Goal: Task Accomplishment & Management: Use online tool/utility

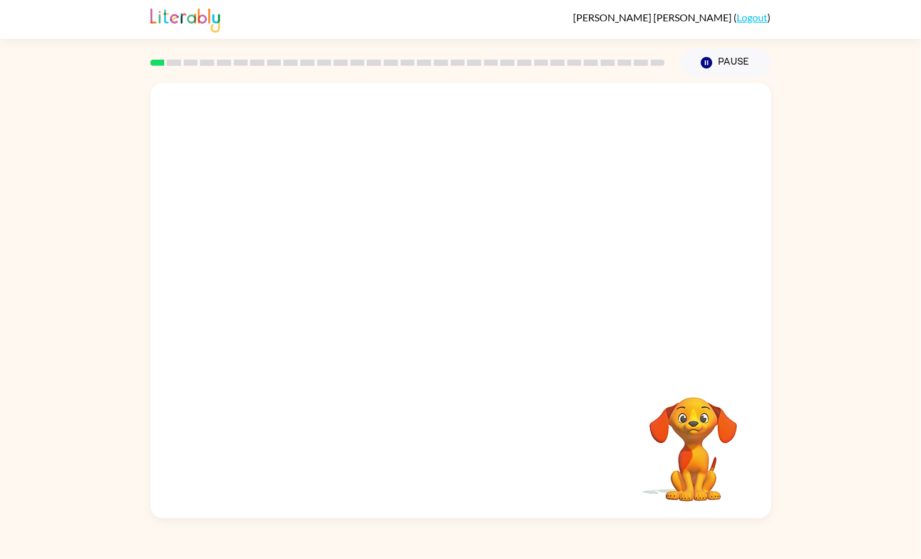
click at [418, 249] on video "Your browser must support playing .mp4 files to use Literably. Please try using…" at bounding box center [461, 227] width 621 height 288
click at [416, 236] on video "Your browser must support playing .mp4 files to use Literably. Please try using…" at bounding box center [461, 227] width 621 height 288
click at [514, 282] on video "Your browser must support playing .mp4 files to use Literably. Please try using…" at bounding box center [461, 227] width 621 height 288
click at [566, 237] on video "Your browser must support playing .mp4 files to use Literably. Please try using…" at bounding box center [461, 227] width 621 height 288
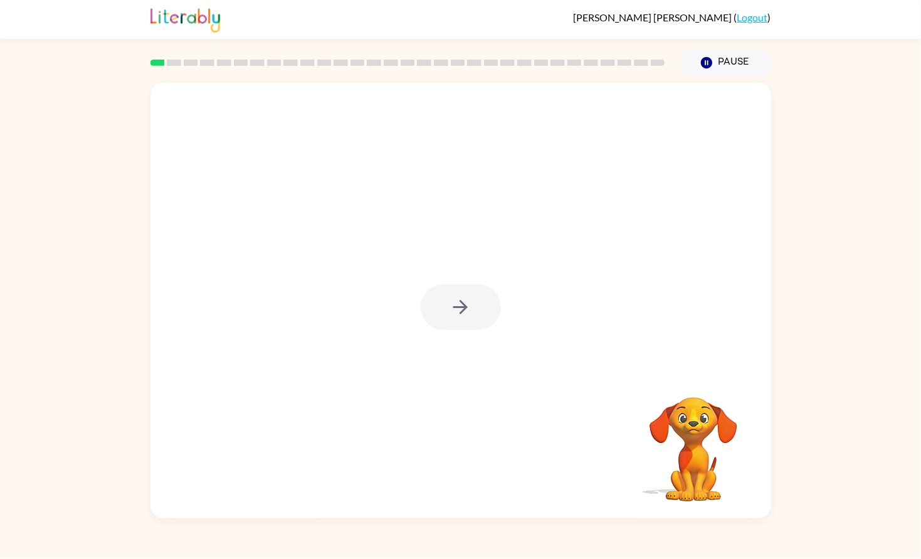
click at [447, 287] on div at bounding box center [461, 307] width 80 height 46
click at [447, 287] on button "button" at bounding box center [461, 307] width 80 height 46
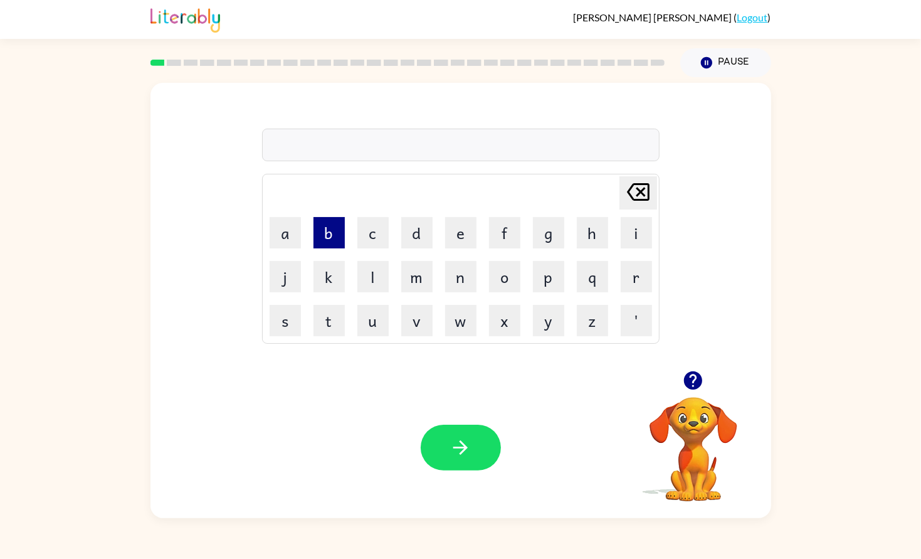
click at [336, 235] on button "b" at bounding box center [329, 232] width 31 height 31
click at [505, 288] on button "o" at bounding box center [504, 276] width 31 height 31
click at [638, 282] on button "r" at bounding box center [636, 276] width 31 height 31
click at [425, 228] on button "d" at bounding box center [416, 232] width 31 height 31
click at [464, 238] on button "e" at bounding box center [460, 232] width 31 height 31
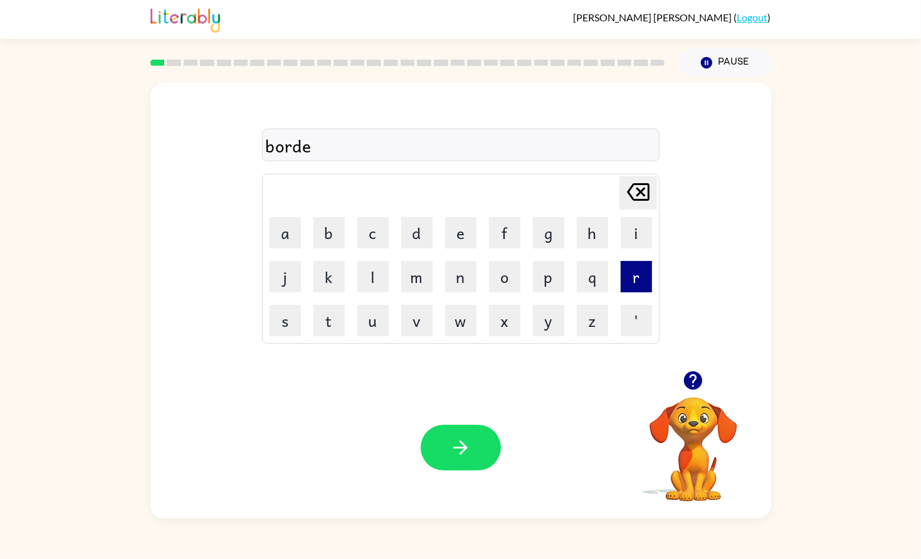
click at [637, 280] on button "r" at bounding box center [636, 276] width 31 height 31
click at [436, 437] on button "button" at bounding box center [461, 448] width 80 height 46
click at [690, 373] on icon "button" at bounding box center [693, 380] width 18 height 18
click at [374, 243] on button "c" at bounding box center [372, 232] width 31 height 31
click at [298, 241] on button "a" at bounding box center [285, 232] width 31 height 31
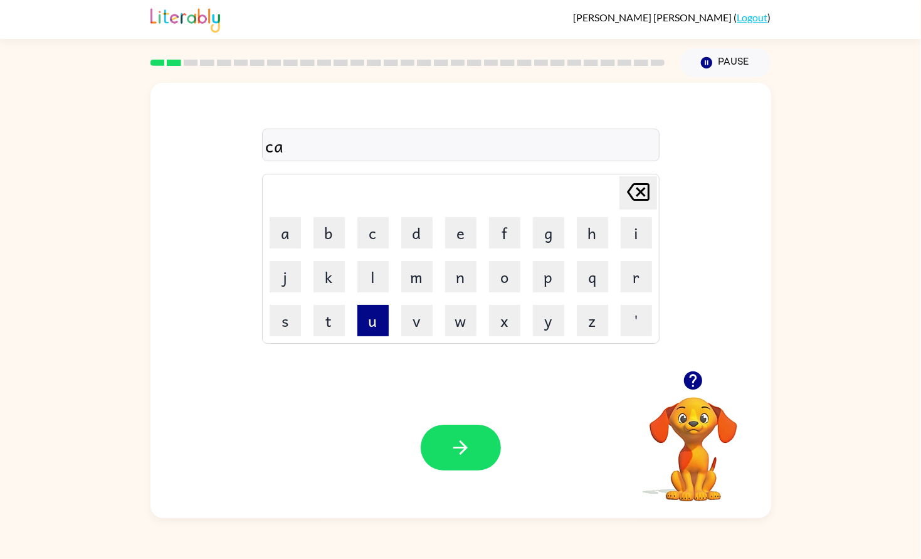
click at [379, 325] on button "u" at bounding box center [372, 320] width 31 height 31
click at [462, 278] on button "n" at bounding box center [460, 276] width 31 height 31
click at [323, 308] on button "t" at bounding box center [329, 320] width 31 height 31
click at [462, 448] on icon "button" at bounding box center [460, 447] width 14 height 14
click at [386, 286] on button "l" at bounding box center [372, 276] width 31 height 31
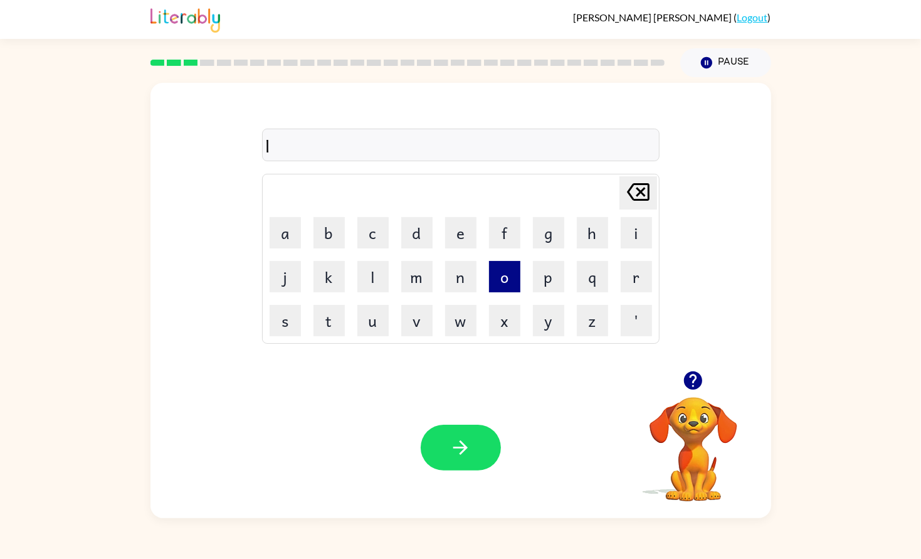
click at [494, 279] on button "o" at bounding box center [504, 276] width 31 height 31
click at [339, 276] on button "k" at bounding box center [329, 276] width 31 height 31
click at [297, 241] on button "a" at bounding box center [285, 232] width 31 height 31
click at [334, 312] on button "t" at bounding box center [329, 320] width 31 height 31
click at [470, 435] on button "button" at bounding box center [461, 448] width 80 height 46
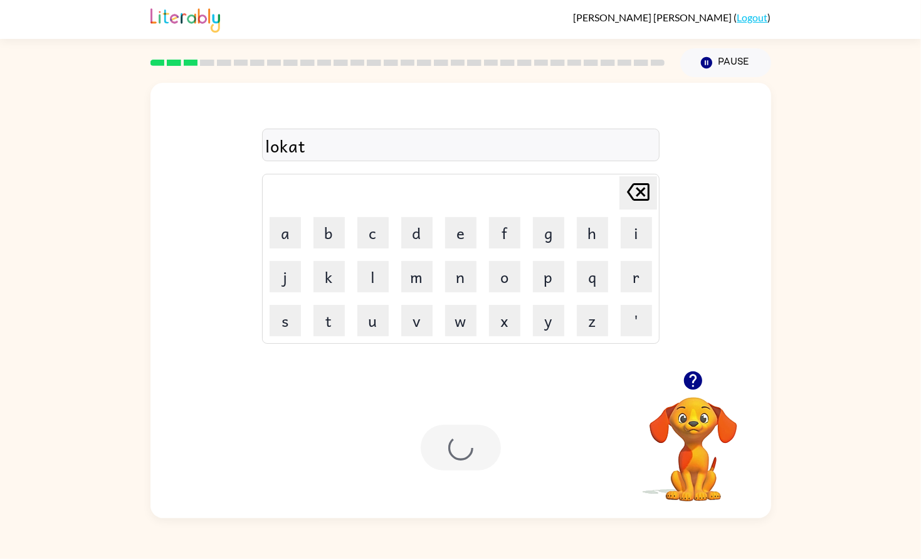
click at [463, 461] on div at bounding box center [461, 448] width 80 height 46
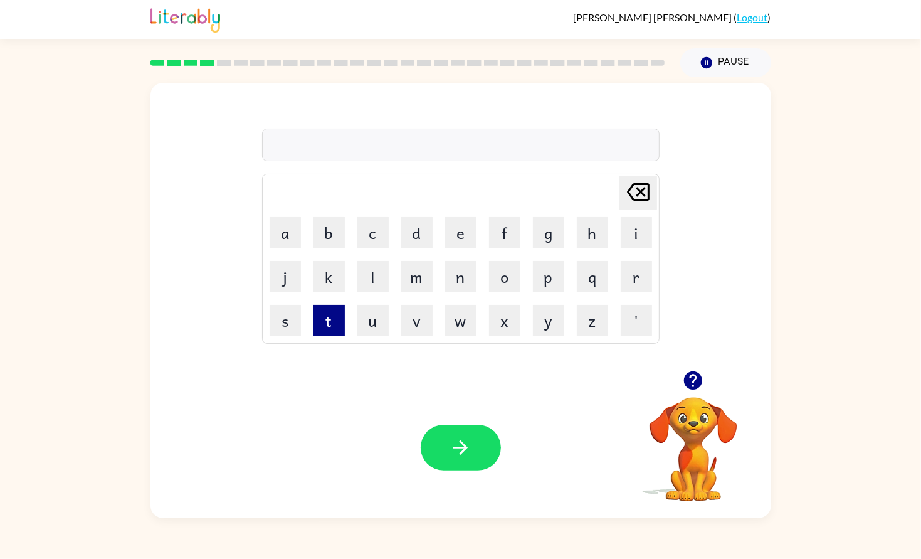
click at [315, 305] on button "t" at bounding box center [329, 320] width 31 height 31
click at [475, 331] on button "w" at bounding box center [460, 320] width 31 height 31
click at [623, 187] on icon "[PERSON_NAME] last character input" at bounding box center [638, 192] width 30 height 30
click at [636, 235] on button "i" at bounding box center [636, 232] width 31 height 31
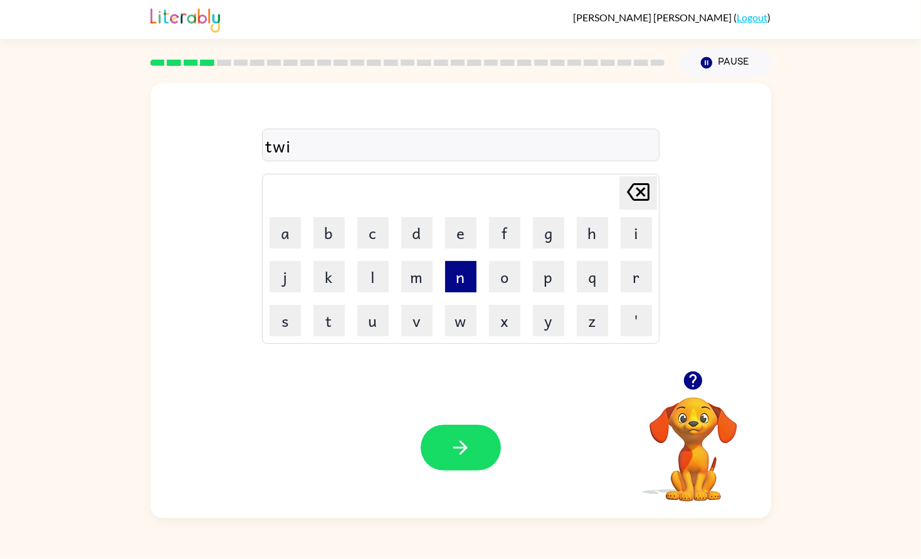
click at [456, 277] on button "n" at bounding box center [460, 276] width 31 height 31
click at [460, 244] on button "e" at bounding box center [460, 232] width 31 height 31
click at [459, 430] on button "button" at bounding box center [461, 448] width 80 height 46
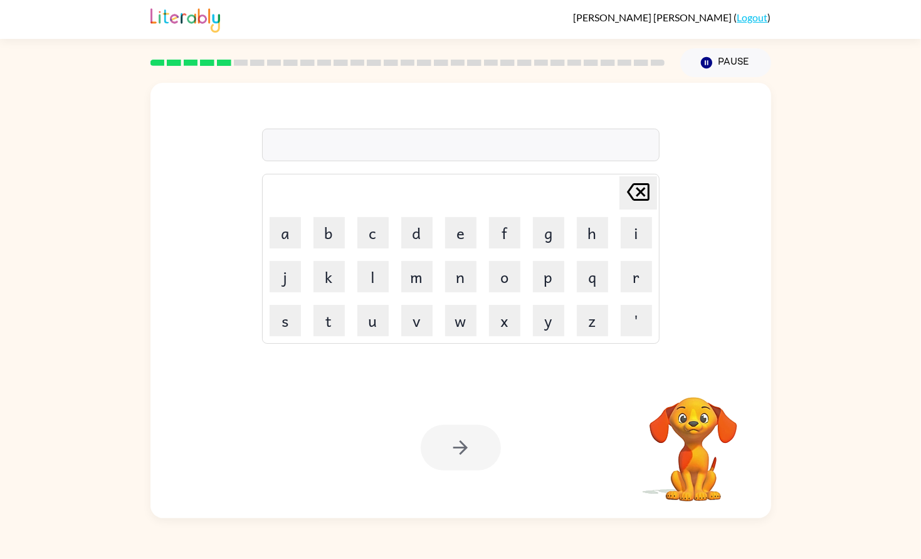
click at [90, 305] on div "Delete Delete last character input a b c d e f g h i j k l m n o p q r s t u v …" at bounding box center [460, 297] width 921 height 441
click at [450, 275] on button "n" at bounding box center [460, 276] width 31 height 31
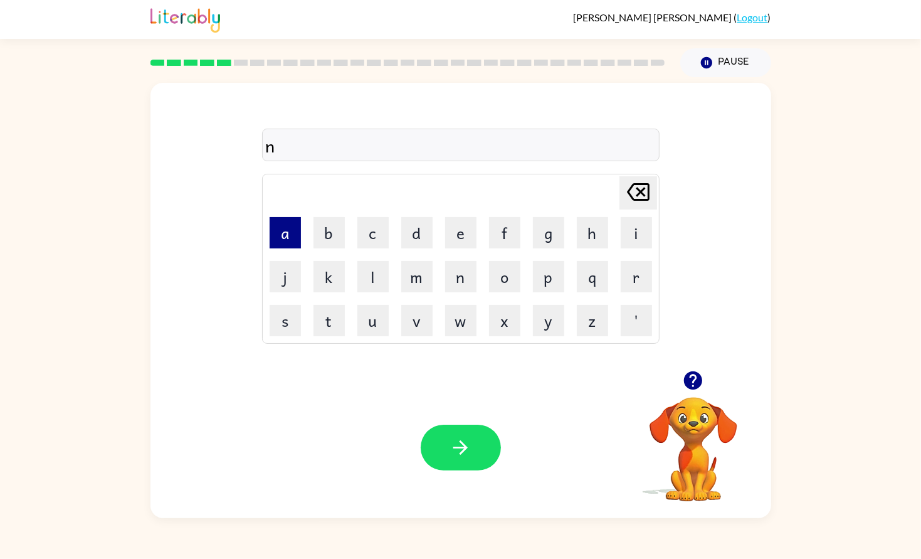
click at [282, 227] on button "a" at bounding box center [285, 232] width 31 height 31
click at [495, 283] on button "o" at bounding box center [504, 276] width 31 height 31
click at [643, 283] on button "r" at bounding box center [636, 276] width 31 height 31
click at [382, 277] on button "l" at bounding box center [372, 276] width 31 height 31
click at [548, 325] on button "y" at bounding box center [548, 320] width 31 height 31
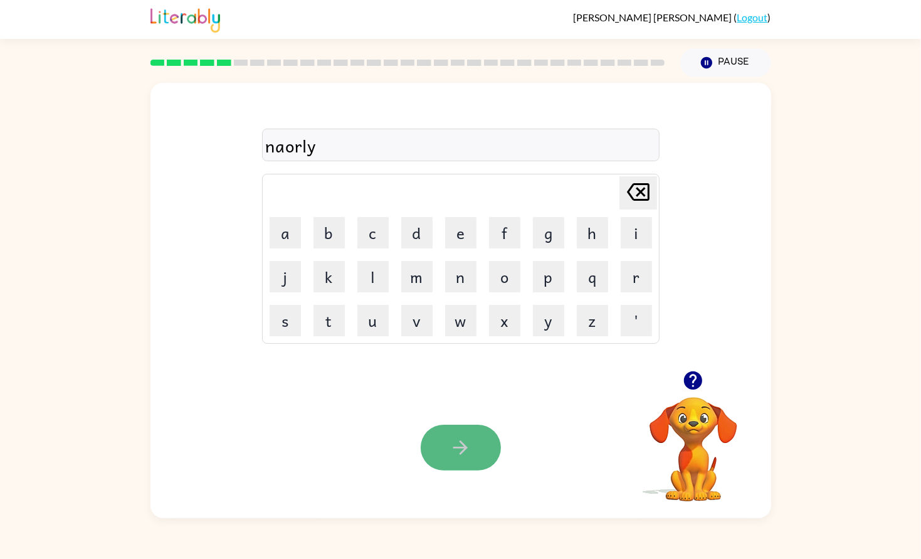
click at [494, 460] on button "button" at bounding box center [461, 448] width 80 height 46
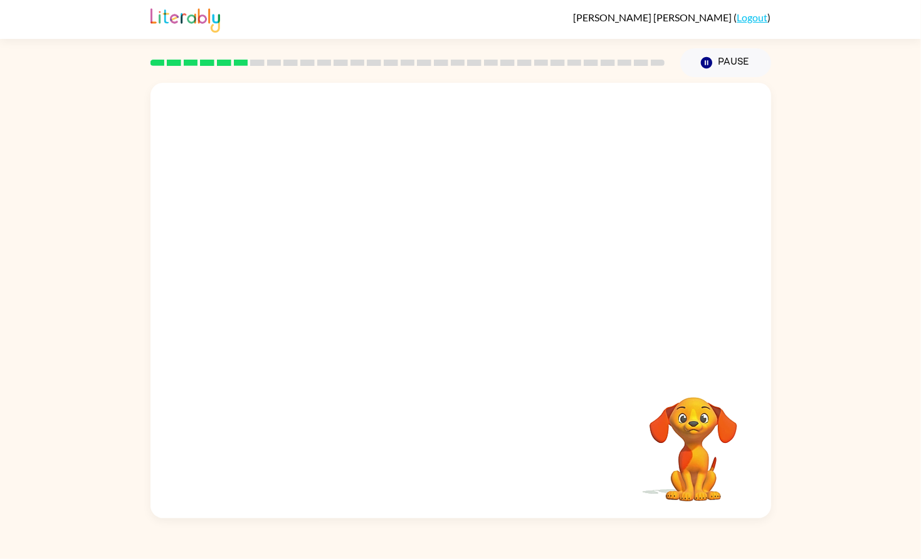
click at [729, 473] on video "Your browser must support playing .mp4 files to use Literably. Please try using…" at bounding box center [693, 440] width 125 height 125
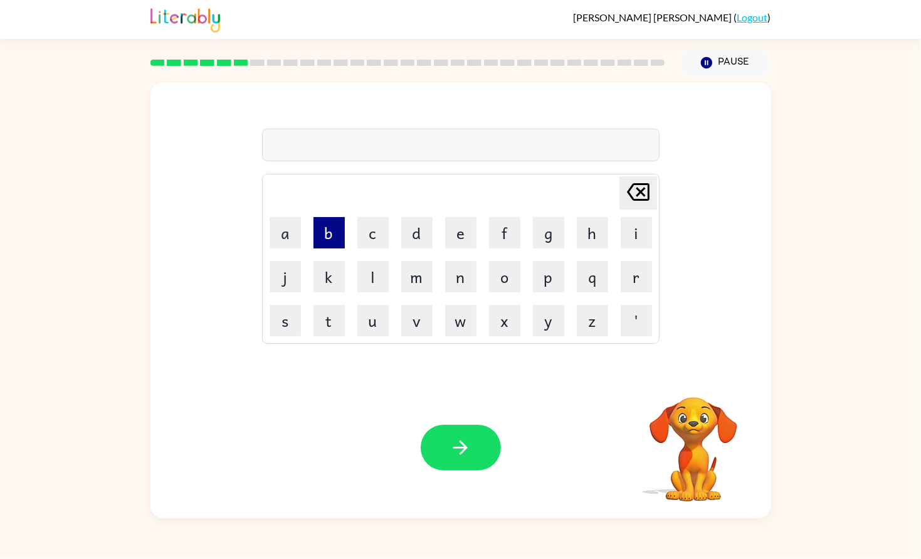
click at [336, 248] on button "b" at bounding box center [329, 232] width 31 height 31
click at [453, 240] on button "e" at bounding box center [460, 232] width 31 height 31
click at [577, 226] on button "h" at bounding box center [592, 232] width 31 height 31
click at [630, 231] on button "i" at bounding box center [636, 232] width 31 height 31
click at [457, 270] on button "n" at bounding box center [460, 276] width 31 height 31
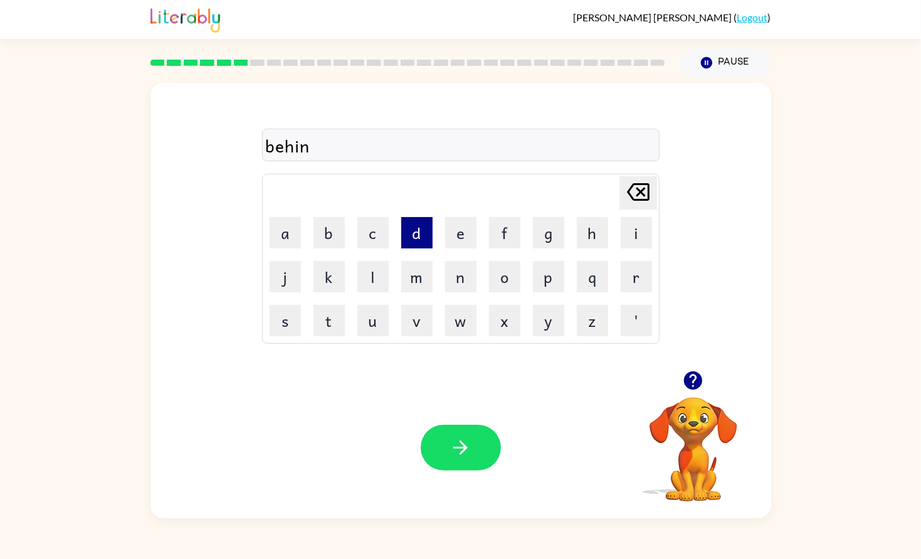
click at [415, 242] on button "d" at bounding box center [416, 232] width 31 height 31
click at [445, 452] on button "button" at bounding box center [461, 448] width 80 height 46
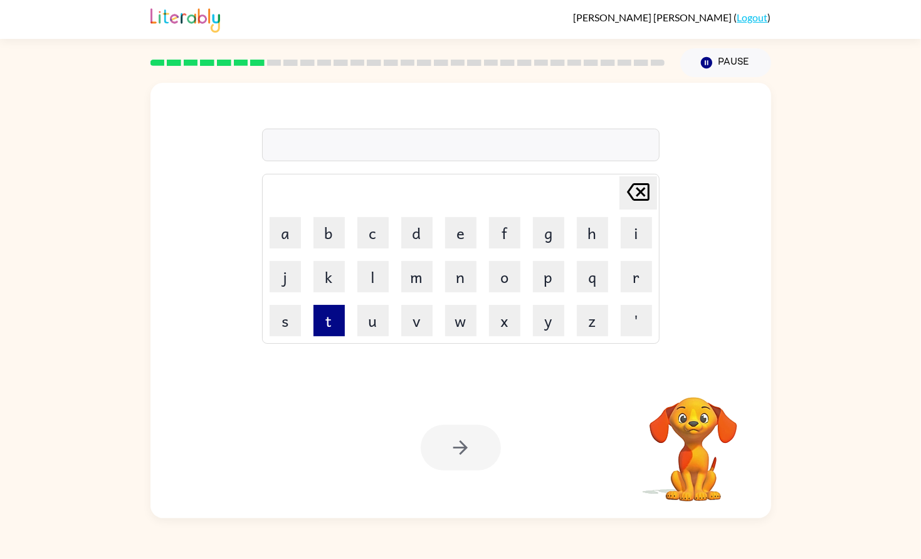
click at [327, 330] on button "t" at bounding box center [329, 320] width 31 height 31
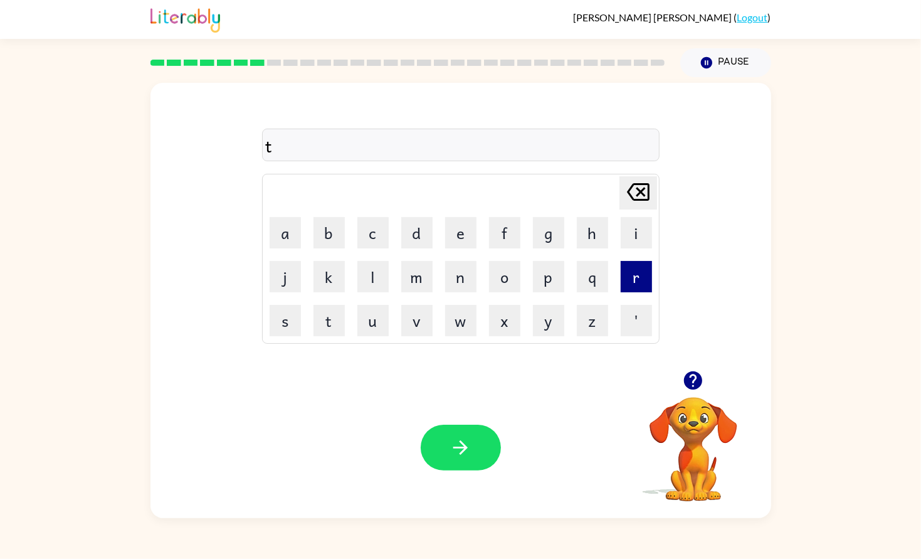
click at [638, 285] on button "r" at bounding box center [636, 276] width 31 height 31
click at [647, 224] on button "i" at bounding box center [636, 232] width 31 height 31
click at [325, 273] on button "k" at bounding box center [329, 276] width 31 height 31
click at [498, 288] on button "o" at bounding box center [504, 276] width 31 height 31
click at [386, 270] on button "l" at bounding box center [372, 276] width 31 height 31
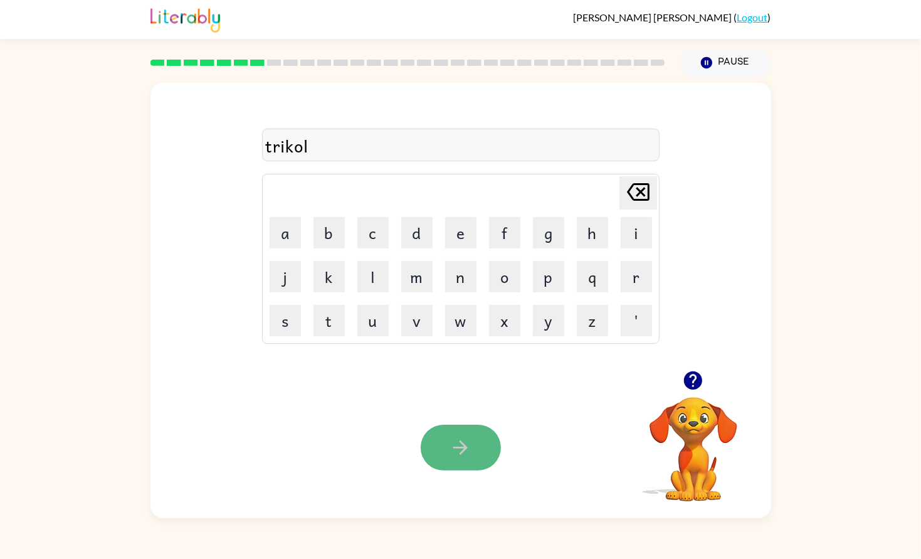
click at [470, 436] on icon "button" at bounding box center [461, 447] width 22 height 22
click at [409, 283] on button "m" at bounding box center [416, 276] width 31 height 31
click at [465, 243] on button "e" at bounding box center [460, 232] width 31 height 31
click at [650, 281] on td "r" at bounding box center [636, 276] width 43 height 43
click at [641, 278] on button "r" at bounding box center [636, 276] width 31 height 31
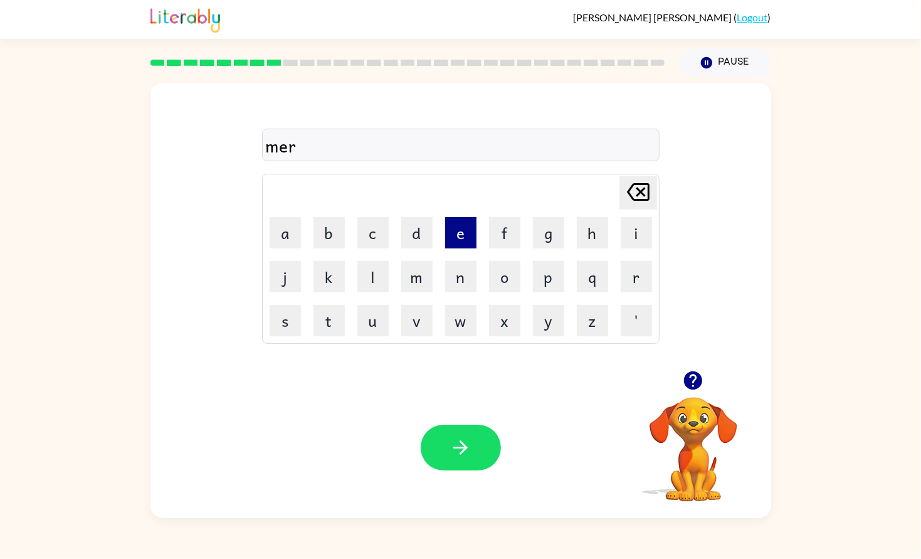
click at [459, 231] on button "e" at bounding box center [460, 232] width 31 height 31
click at [336, 265] on button "k" at bounding box center [329, 276] width 31 height 31
click at [502, 292] on button "o" at bounding box center [504, 276] width 31 height 31
click at [366, 260] on td "l" at bounding box center [373, 276] width 43 height 43
click at [371, 265] on button "l" at bounding box center [372, 276] width 31 height 31
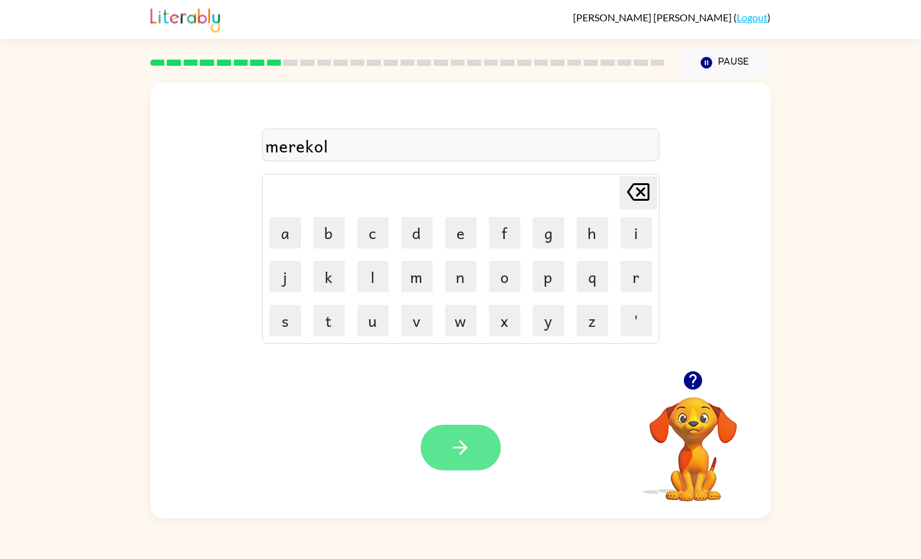
click at [445, 447] on button "button" at bounding box center [461, 448] width 80 height 46
click at [440, 457] on button "button" at bounding box center [461, 448] width 80 height 46
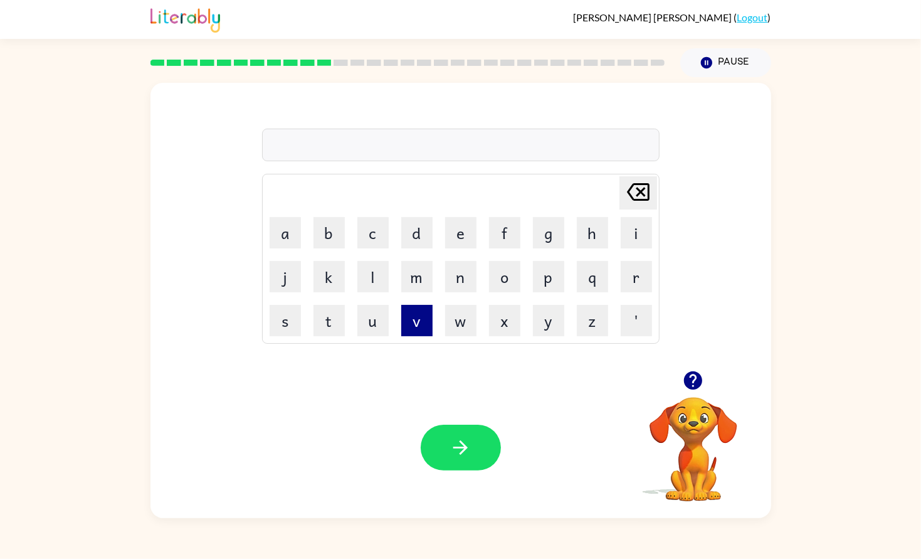
click at [418, 312] on button "v" at bounding box center [416, 320] width 31 height 31
click at [495, 280] on button "o" at bounding box center [504, 276] width 31 height 31
click at [315, 306] on button "t" at bounding box center [329, 320] width 31 height 31
click at [464, 220] on button "e" at bounding box center [460, 232] width 31 height 31
click at [487, 443] on button "button" at bounding box center [461, 448] width 80 height 46
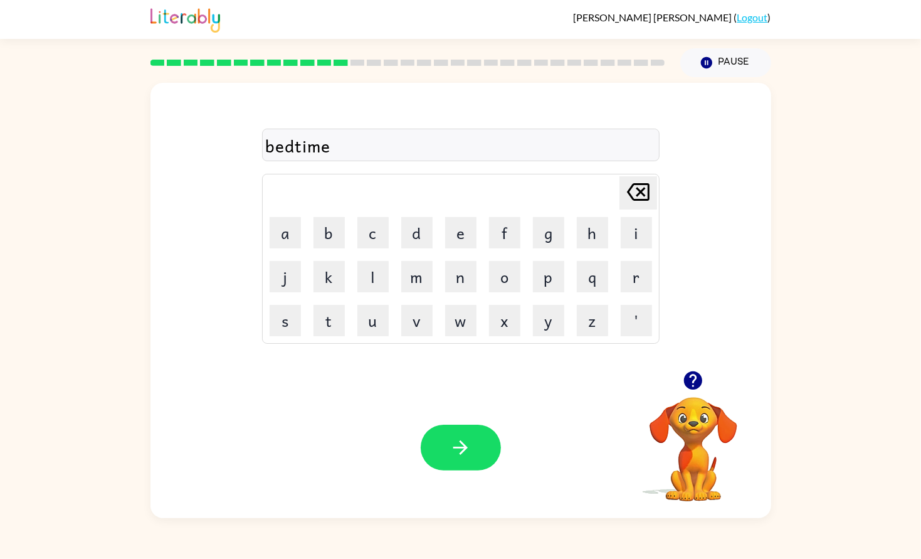
click at [479, 444] on button "button" at bounding box center [461, 448] width 80 height 46
click at [479, 444] on div at bounding box center [461, 448] width 80 height 46
click at [496, 240] on button "f" at bounding box center [504, 232] width 31 height 31
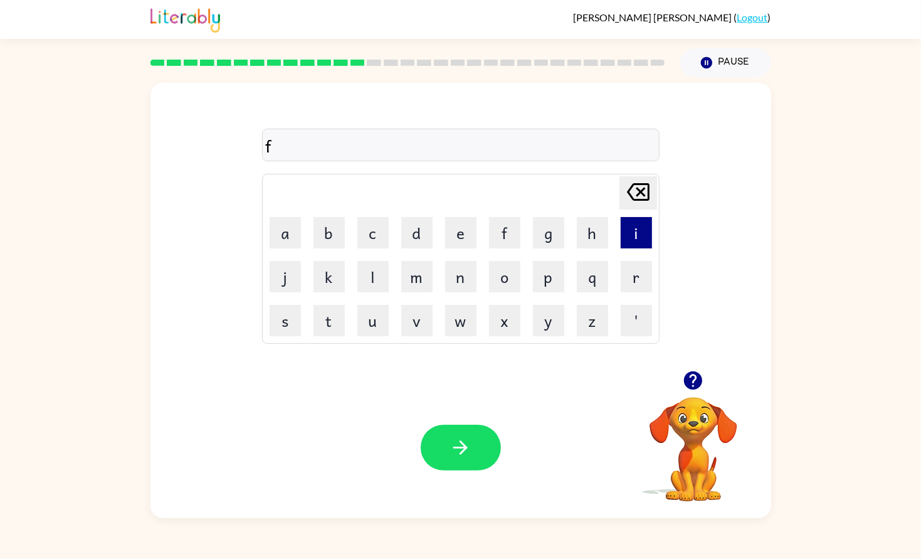
click at [636, 246] on button "i" at bounding box center [636, 232] width 31 height 31
click at [340, 314] on button "t" at bounding box center [329, 320] width 31 height 31
click at [445, 267] on button "n" at bounding box center [460, 276] width 31 height 31
click at [369, 278] on button "l" at bounding box center [372, 276] width 31 height 31
click at [642, 194] on icon "[PERSON_NAME] last character input" at bounding box center [638, 192] width 30 height 30
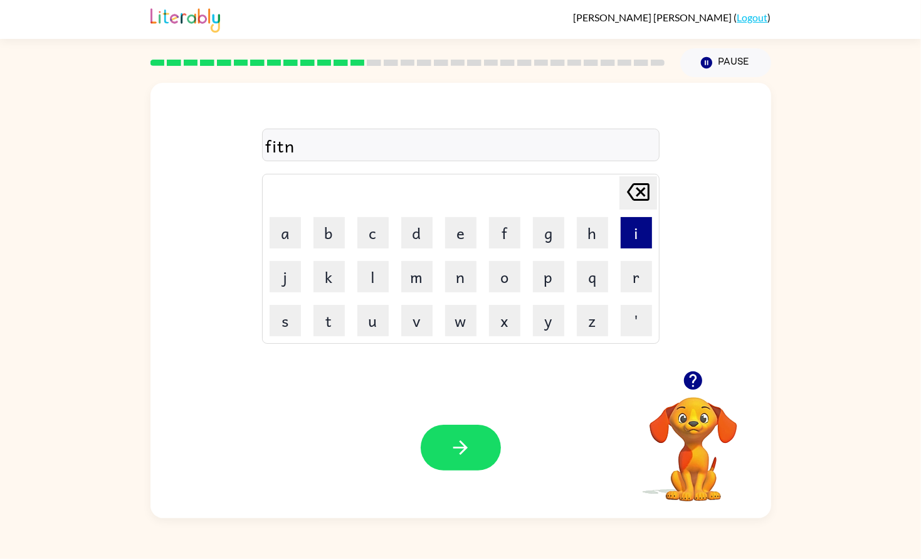
click at [635, 227] on button "i" at bounding box center [636, 232] width 31 height 31
click at [280, 324] on button "s" at bounding box center [285, 320] width 31 height 31
click at [455, 458] on icon "button" at bounding box center [461, 447] width 22 height 22
click at [695, 394] on button "button" at bounding box center [693, 380] width 32 height 32
click at [709, 404] on video "Your browser must support playing .mp4 files to use Literably. Please try using…" at bounding box center [693, 440] width 125 height 125
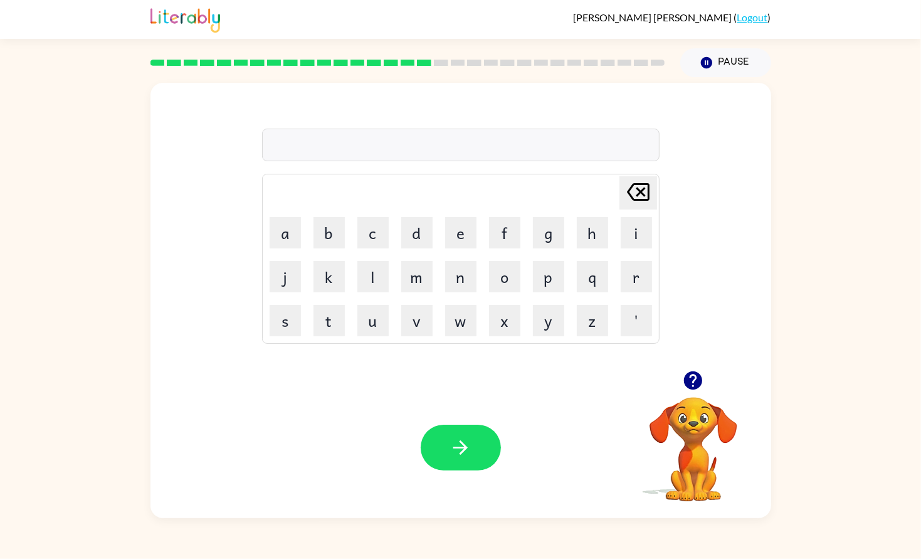
click at [696, 389] on icon "button" at bounding box center [693, 380] width 22 height 22
click at [328, 231] on button "b" at bounding box center [329, 232] width 31 height 31
click at [622, 273] on button "r" at bounding box center [636, 276] width 31 height 31
click at [634, 218] on button "i" at bounding box center [636, 232] width 31 height 31
click at [419, 277] on button "m" at bounding box center [416, 276] width 31 height 31
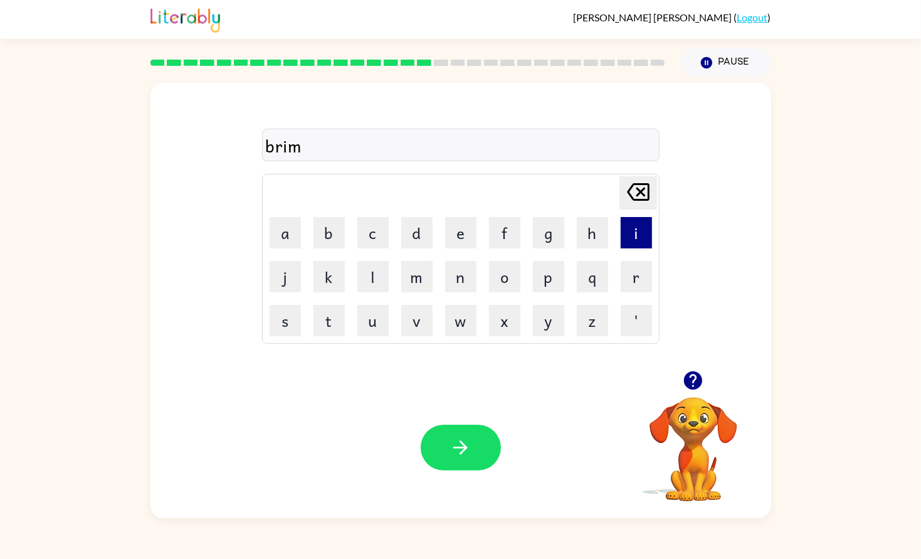
click at [628, 235] on button "i" at bounding box center [636, 232] width 31 height 31
click at [467, 273] on button "n" at bounding box center [460, 276] width 31 height 31
click at [546, 238] on button "g" at bounding box center [548, 232] width 31 height 31
click at [503, 455] on div "Your browser must support playing .mp4 files to use Literably. Please try using…" at bounding box center [461, 447] width 621 height 141
click at [484, 455] on button "button" at bounding box center [461, 448] width 80 height 46
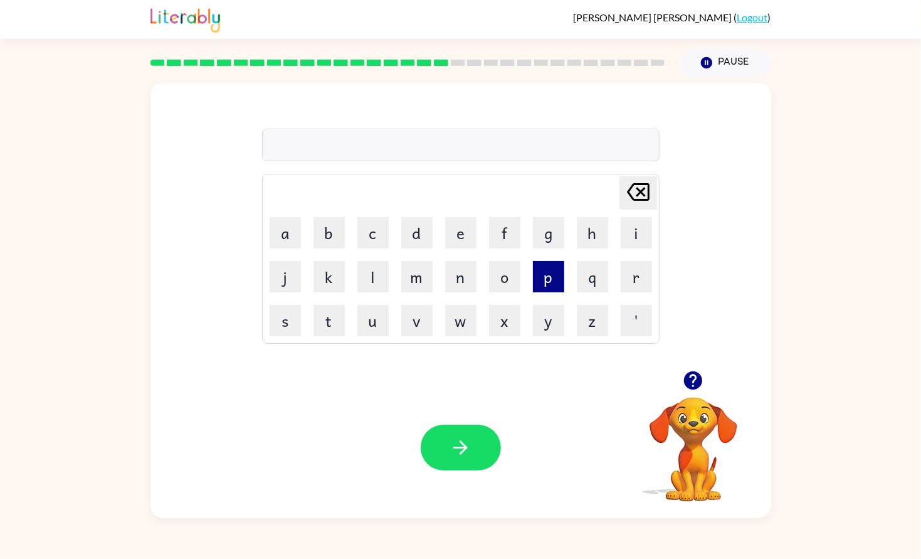
click at [549, 282] on button "p" at bounding box center [548, 276] width 31 height 31
click at [378, 262] on button "l" at bounding box center [372, 276] width 31 height 31
click at [294, 237] on button "a" at bounding box center [285, 232] width 31 height 31
click at [278, 315] on button "s" at bounding box center [285, 320] width 31 height 31
click at [326, 314] on button "t" at bounding box center [329, 320] width 31 height 31
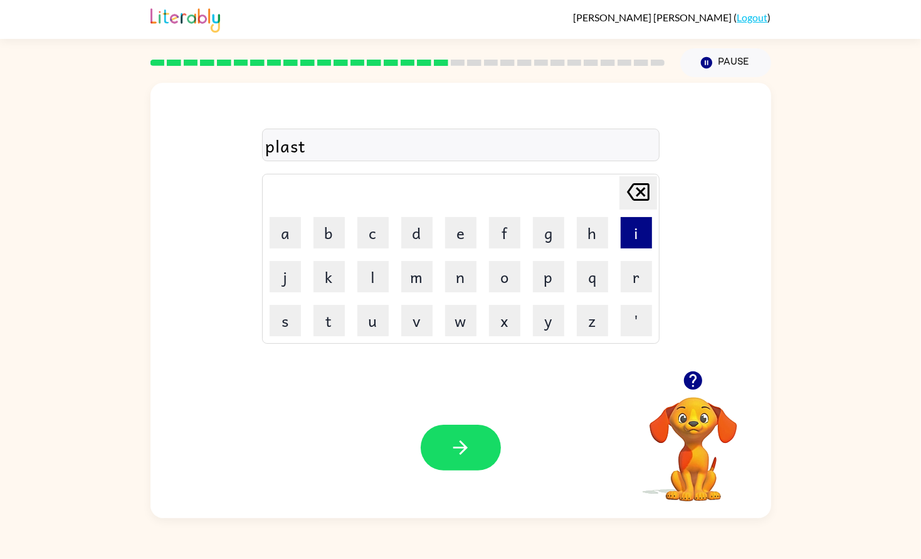
click at [622, 223] on button "i" at bounding box center [636, 232] width 31 height 31
click at [315, 284] on button "k" at bounding box center [329, 276] width 31 height 31
click at [459, 465] on button "button" at bounding box center [461, 448] width 80 height 46
click at [423, 236] on button "d" at bounding box center [416, 232] width 31 height 31
click at [645, 240] on button "i" at bounding box center [636, 232] width 31 height 31
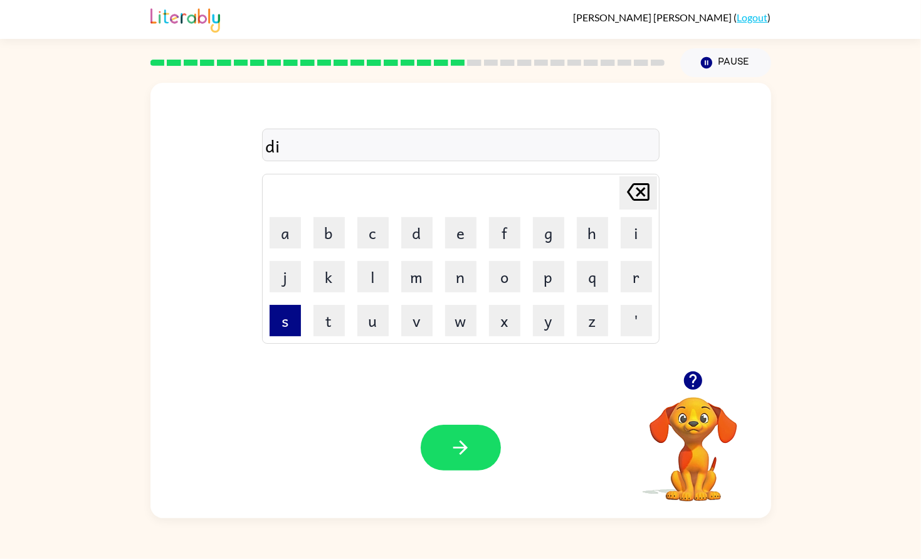
click at [289, 330] on button "s" at bounding box center [285, 320] width 31 height 31
click at [548, 277] on button "p" at bounding box center [548, 276] width 31 height 31
click at [363, 275] on button "l" at bounding box center [372, 276] width 31 height 31
click at [301, 241] on button "a" at bounding box center [285, 232] width 31 height 31
click at [542, 319] on button "y" at bounding box center [548, 320] width 31 height 31
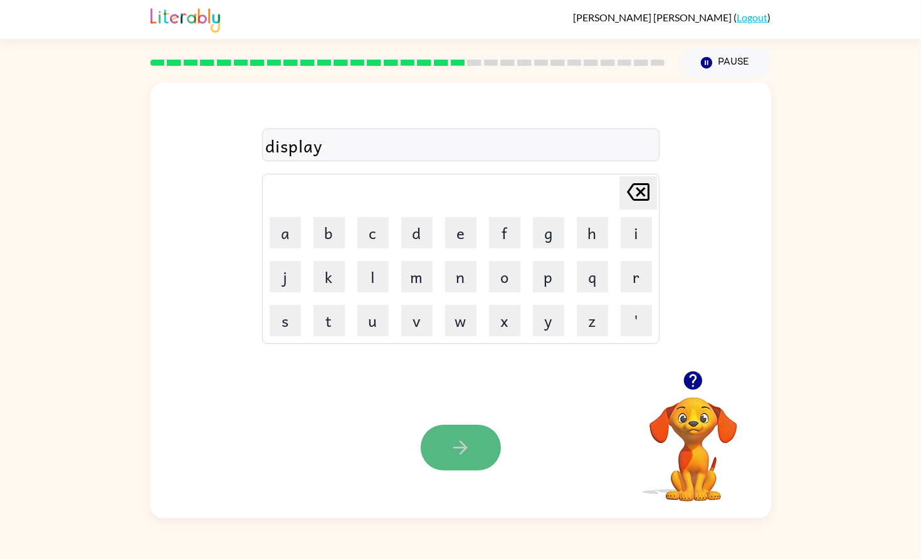
click at [463, 461] on button "button" at bounding box center [461, 448] width 80 height 46
click at [695, 388] on icon "button" at bounding box center [693, 380] width 18 height 18
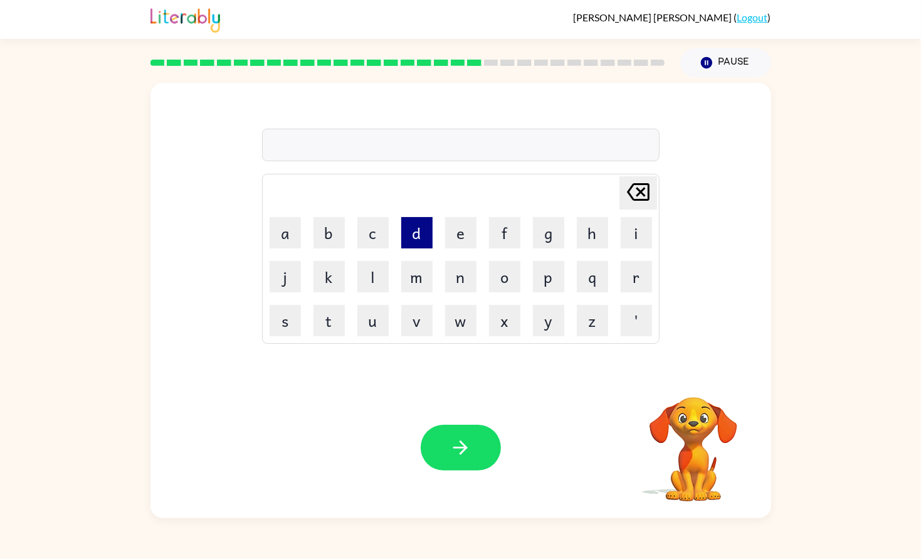
click at [408, 236] on button "d" at bounding box center [416, 232] width 31 height 31
click at [370, 325] on button "u" at bounding box center [372, 320] width 31 height 31
click at [293, 324] on button "s" at bounding box center [285, 320] width 31 height 31
click at [339, 312] on button "t" at bounding box center [329, 320] width 31 height 31
click at [456, 237] on button "e" at bounding box center [460, 232] width 31 height 31
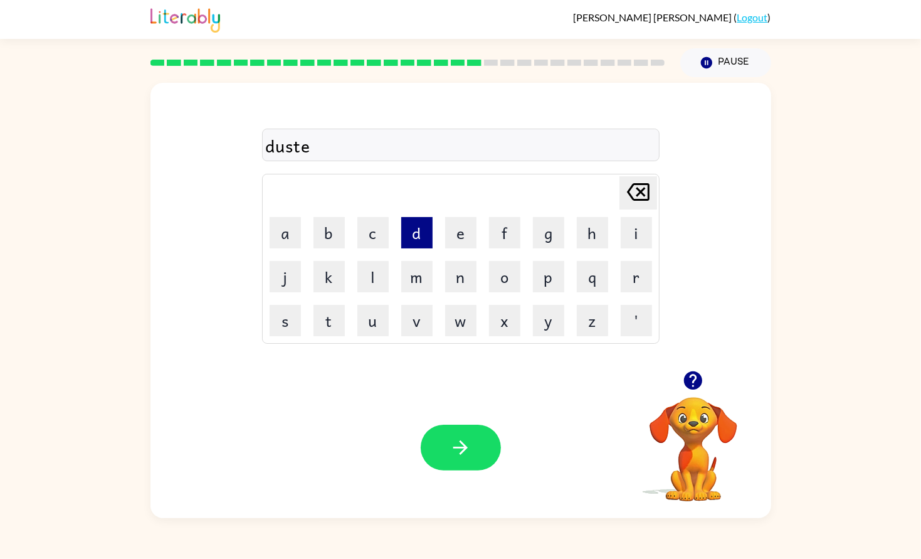
click at [411, 227] on button "d" at bounding box center [416, 232] width 31 height 31
click at [453, 451] on icon "button" at bounding box center [461, 447] width 22 height 22
click at [295, 328] on button "s" at bounding box center [285, 320] width 31 height 31
click at [452, 240] on button "e" at bounding box center [460, 232] width 31 height 31
click at [465, 267] on button "n" at bounding box center [460, 276] width 31 height 31
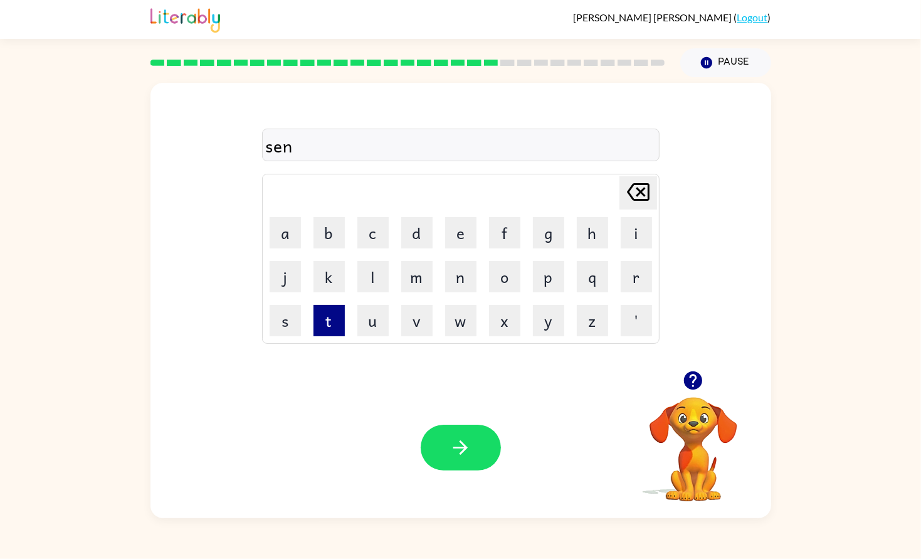
click at [327, 316] on button "t" at bounding box center [329, 320] width 31 height 31
click at [533, 283] on button "p" at bounding box center [548, 276] width 31 height 31
click at [465, 229] on button "e" at bounding box center [460, 232] width 31 height 31
click at [413, 229] on button "d" at bounding box center [416, 232] width 31 height 31
click at [453, 462] on button "button" at bounding box center [461, 448] width 80 height 46
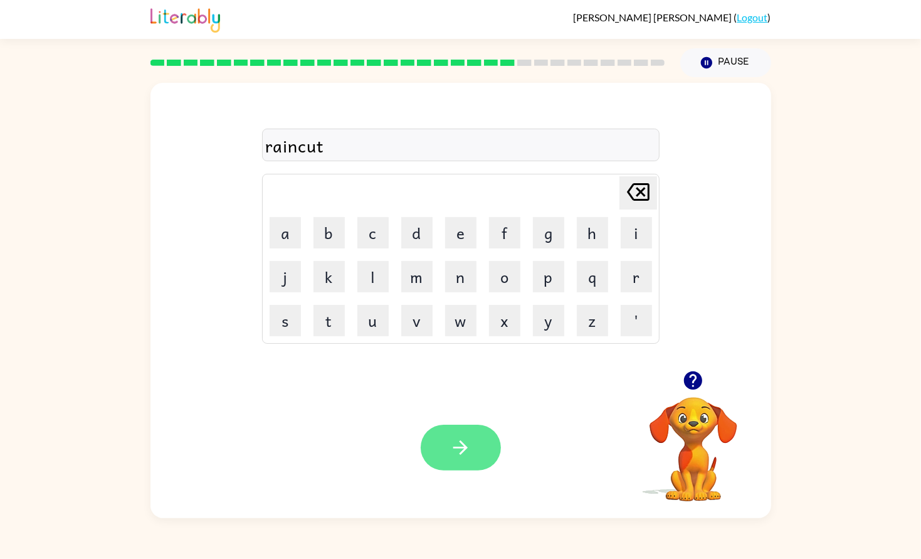
click at [462, 433] on button "button" at bounding box center [461, 448] width 80 height 46
click at [693, 383] on icon "button" at bounding box center [693, 380] width 22 height 22
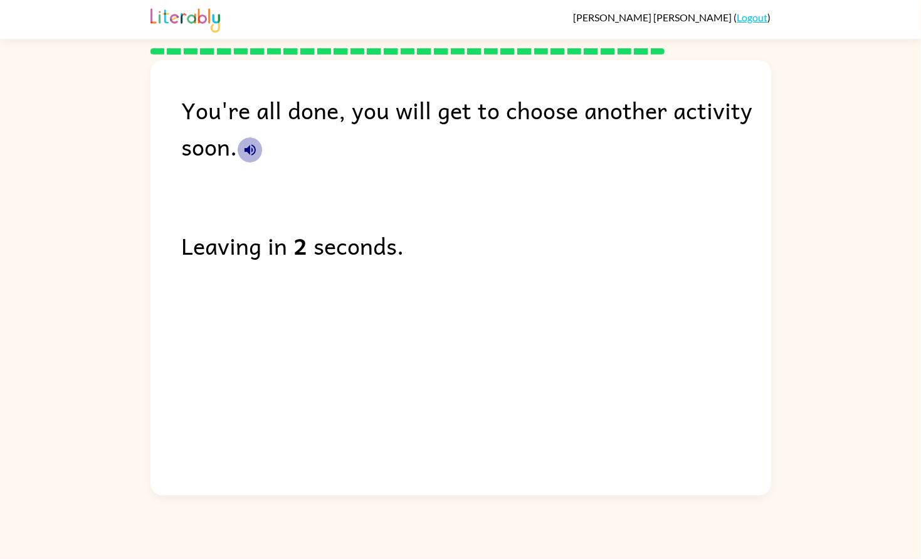
click at [245, 152] on icon "button" at bounding box center [250, 149] width 11 height 11
